Goal: Information Seeking & Learning: Find contact information

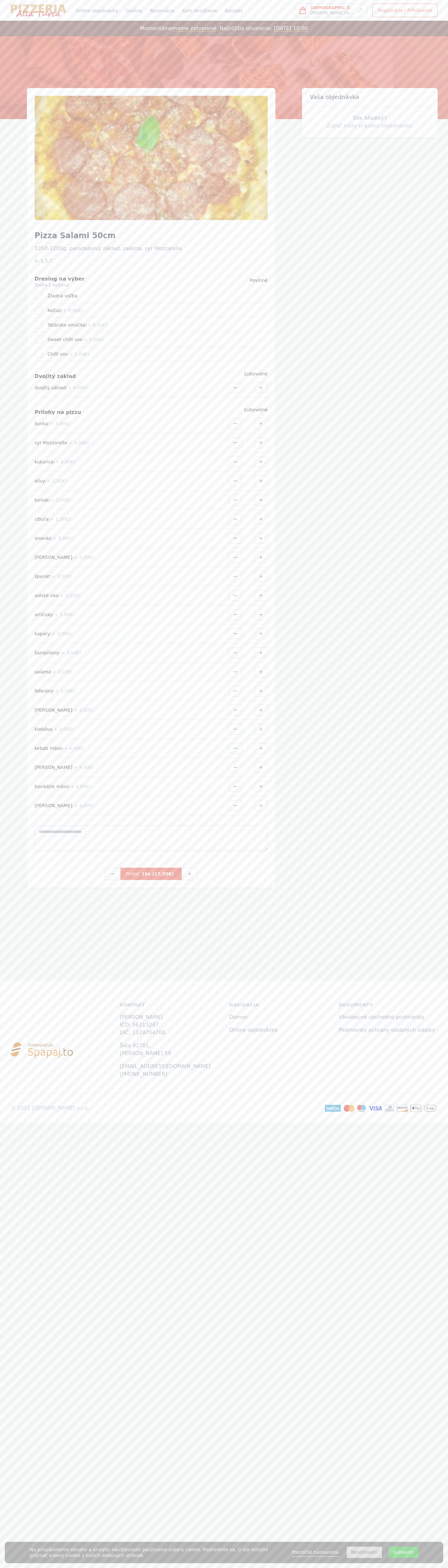
click at [223, 21] on link "Kontakt" at bounding box center [233, 10] width 20 height 21
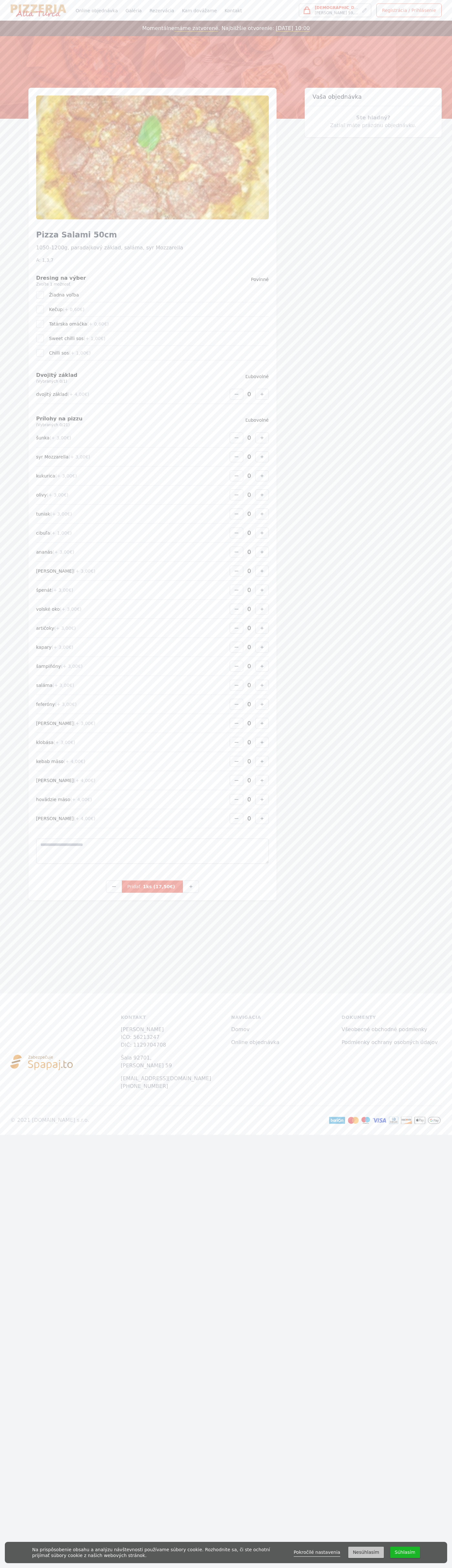
click at [74, 7] on link "Online objednávka" at bounding box center [97, 10] width 45 height 21
click at [450, 839] on div "Produkt Pizza Salami 50cm 1050-1200g, paradajkový základ, saláma, syr Mozzarell…" at bounding box center [226, 494] width 452 height 813
click at [407, 1135] on html "Otvoriť menu Online objednávka Galéria Rezervácia Kam dovážame Kontakt Prihlási…" at bounding box center [226, 567] width 452 height 1135
click at [15, 1135] on html "Otvoriť menu Online objednávka Galéria Rezervácia Kam dovážame Kontakt Prihlási…" at bounding box center [226, 567] width 452 height 1135
click at [373, 122] on li "Ste hladný? Zatiaľ máte prázdnu objednávku." at bounding box center [373, 121] width 137 height 31
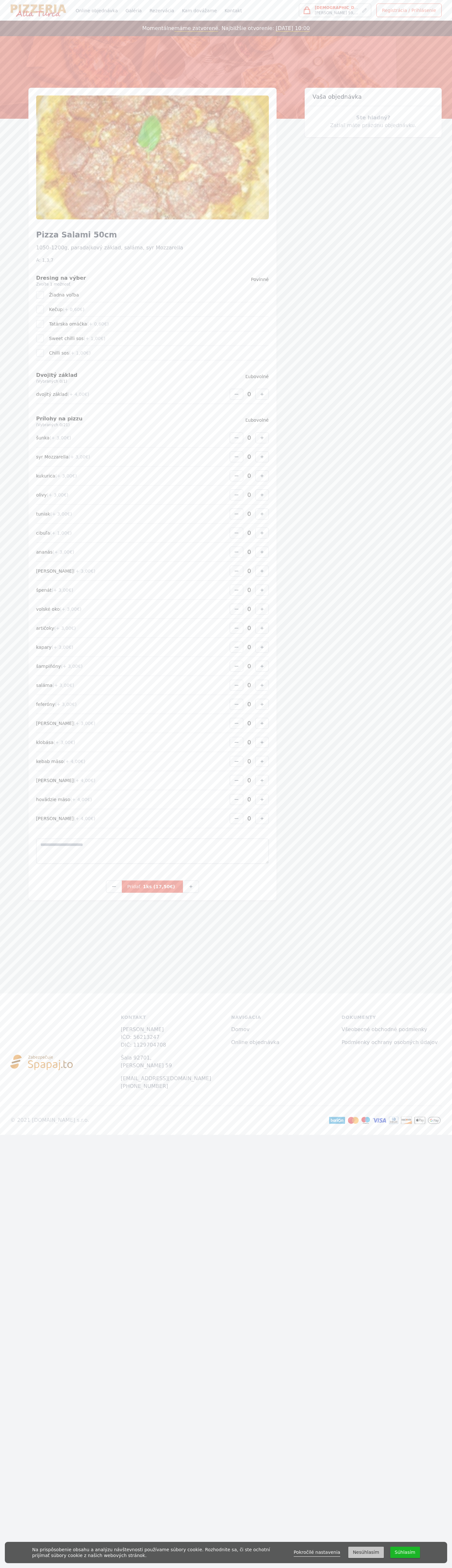
click at [192, 20] on link "Kam dovážame" at bounding box center [199, 10] width 37 height 21
click at [441, 1135] on html "Otvoriť menu Online objednávka Galéria Rezervácia Kam dovážame Kontakt Prihlási…" at bounding box center [226, 567] width 452 height 1135
click at [221, 1135] on html "Otvoriť menu Online objednávka Galéria Rezervácia Kam dovážame Kontakt Prihlási…" at bounding box center [226, 567] width 452 height 1135
click at [21, 1135] on html "Otvoriť menu Online objednávka Galéria Rezervácia Kam dovážame Kontakt Prihlási…" at bounding box center [226, 567] width 452 height 1135
